Goal: Information Seeking & Learning: Find specific fact

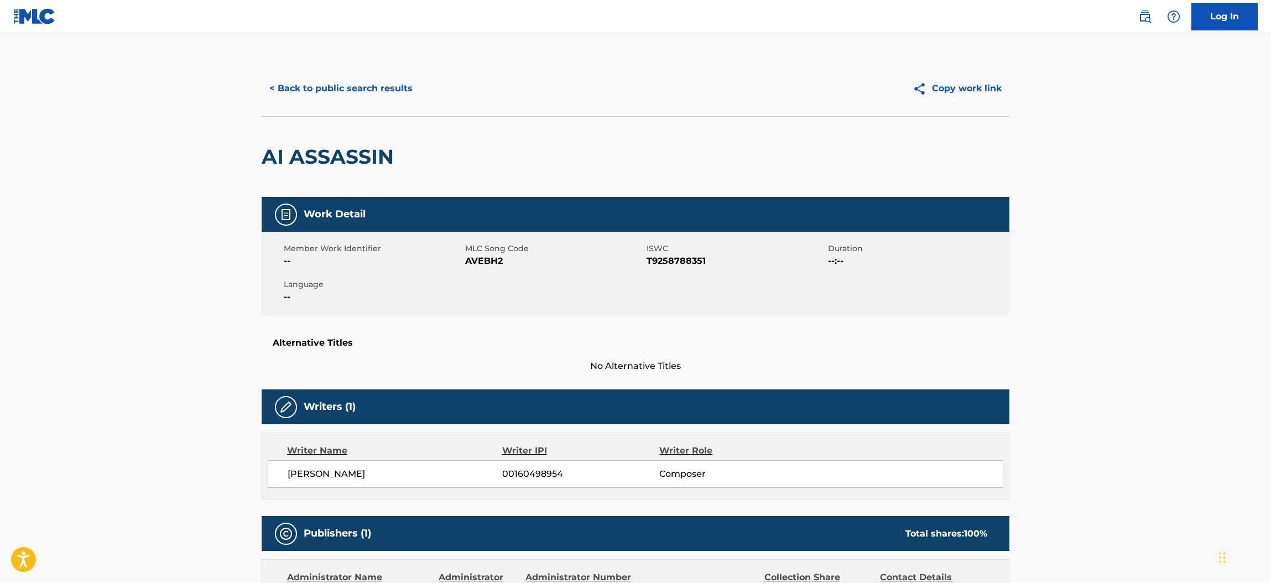
click at [363, 87] on button "< Back to public search results" at bounding box center [341, 89] width 159 height 28
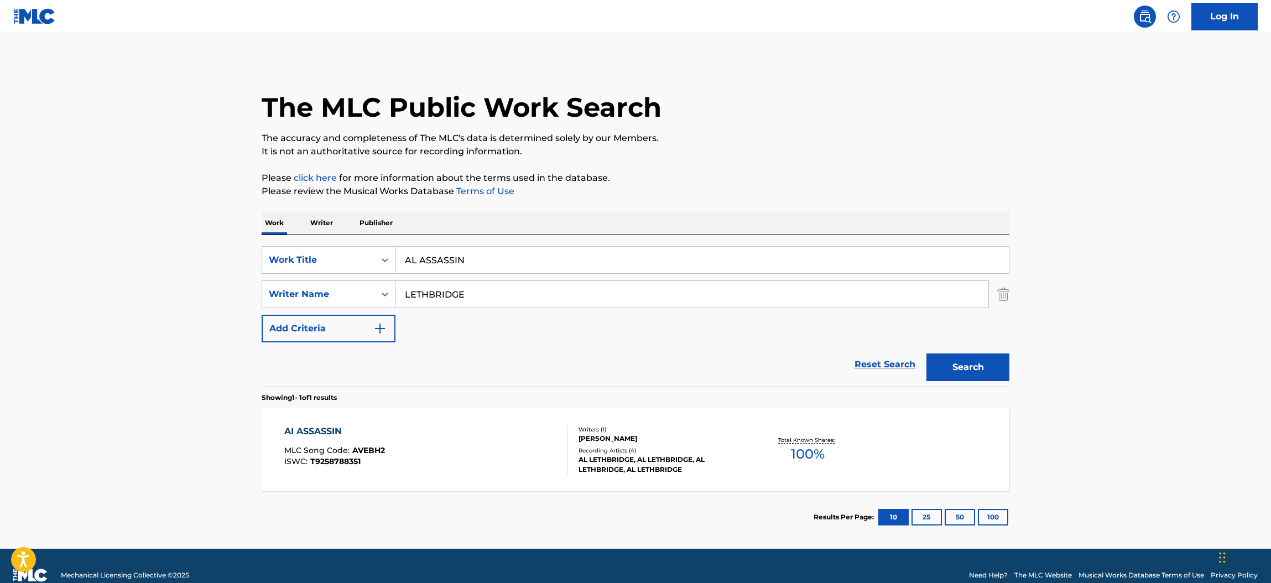
drag, startPoint x: 467, startPoint y: 271, endPoint x: 274, endPoint y: 207, distance: 203.2
click at [274, 207] on div "The MLC Public Work Search The accuracy and completeness of The MLC's data is d…" at bounding box center [635, 302] width 774 height 482
paste input "fatal"
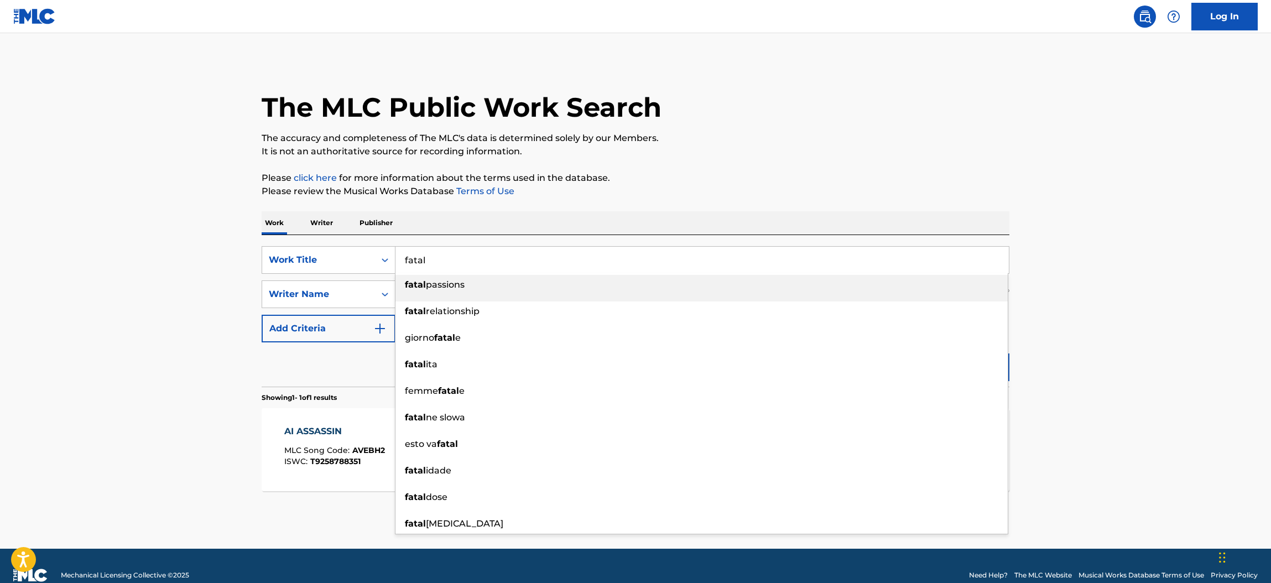
type input "fatal"
click at [605, 191] on p "Please review the Musical Works Database Terms of Use" at bounding box center [636, 191] width 748 height 13
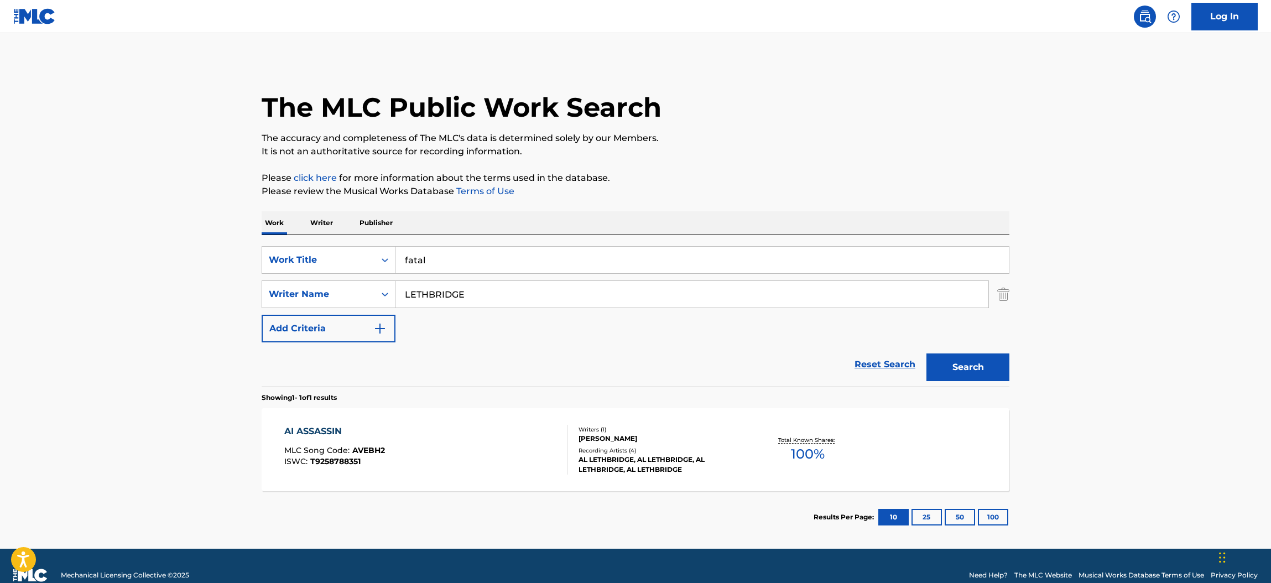
drag, startPoint x: 475, startPoint y: 294, endPoint x: 221, endPoint y: 289, distance: 253.9
click at [221, 289] on main "The MLC Public Work Search The accuracy and completeness of The MLC's data is d…" at bounding box center [635, 290] width 1271 height 515
click at [926, 353] on button "Search" at bounding box center [967, 367] width 83 height 28
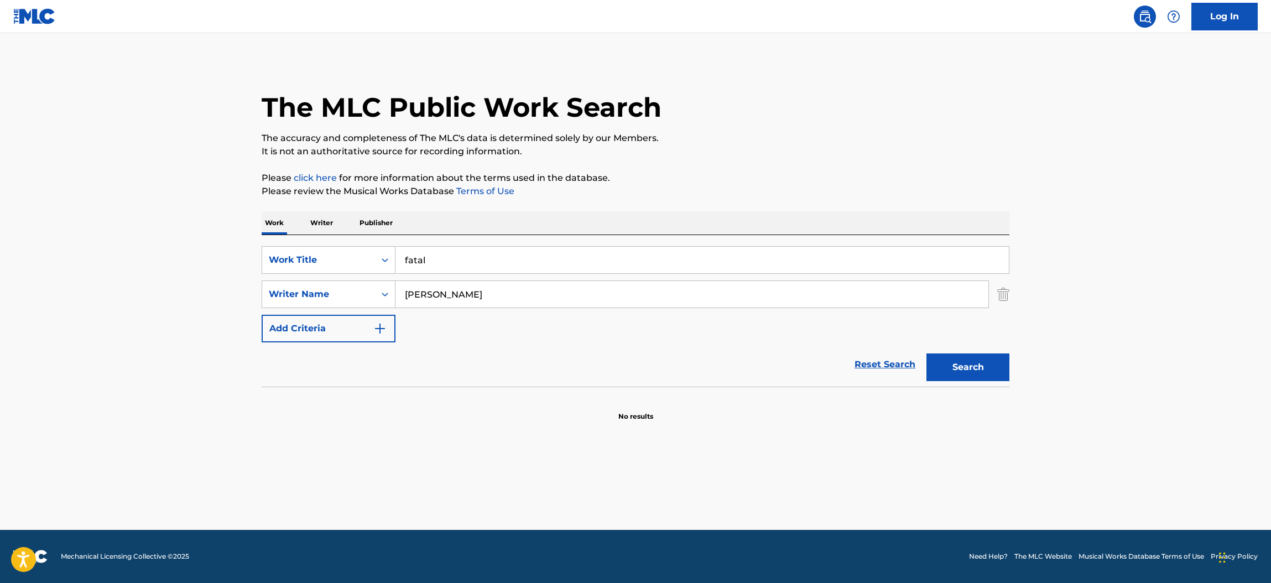
click at [404, 295] on input "[PERSON_NAME]" at bounding box center [691, 294] width 593 height 27
type input "[PERSON_NAME]"
click at [926, 353] on button "Search" at bounding box center [967, 367] width 83 height 28
drag, startPoint x: 462, startPoint y: 261, endPoint x: 433, endPoint y: 257, distance: 29.0
click at [447, 260] on input "fatal" at bounding box center [701, 260] width 613 height 27
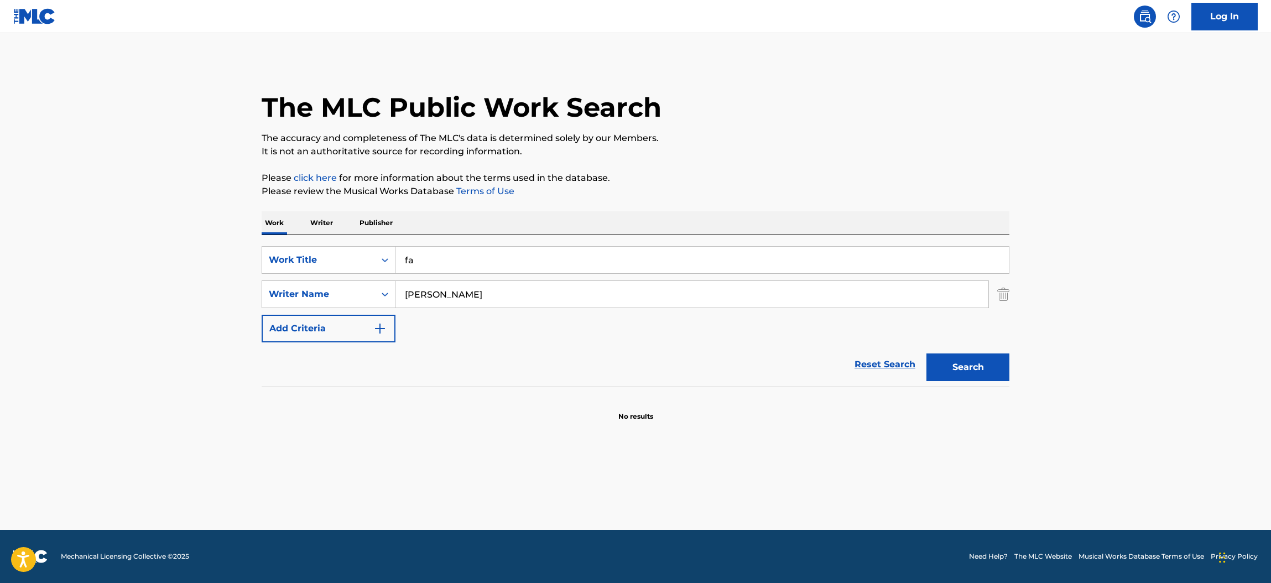
type input "f"
type input "\"
click at [926, 353] on button "Search" at bounding box center [967, 367] width 83 height 28
click at [433, 257] on input "\" at bounding box center [701, 260] width 613 height 27
